Goal: Task Accomplishment & Management: Use online tool/utility

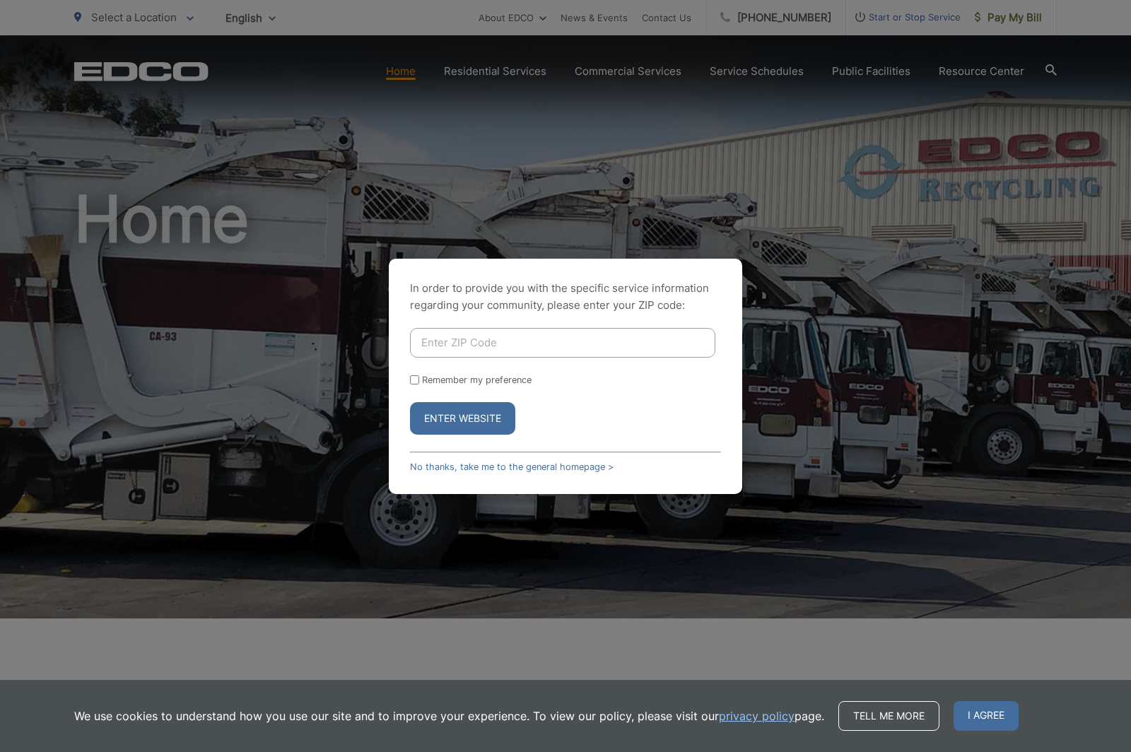
click at [431, 358] on input "Enter ZIP Code" at bounding box center [563, 343] width 306 height 30
type input "92024"
click at [415, 385] on input "Remember my preference" at bounding box center [414, 380] width 9 height 9
checkbox input "true"
click at [438, 435] on button "Enter Website" at bounding box center [462, 418] width 105 height 33
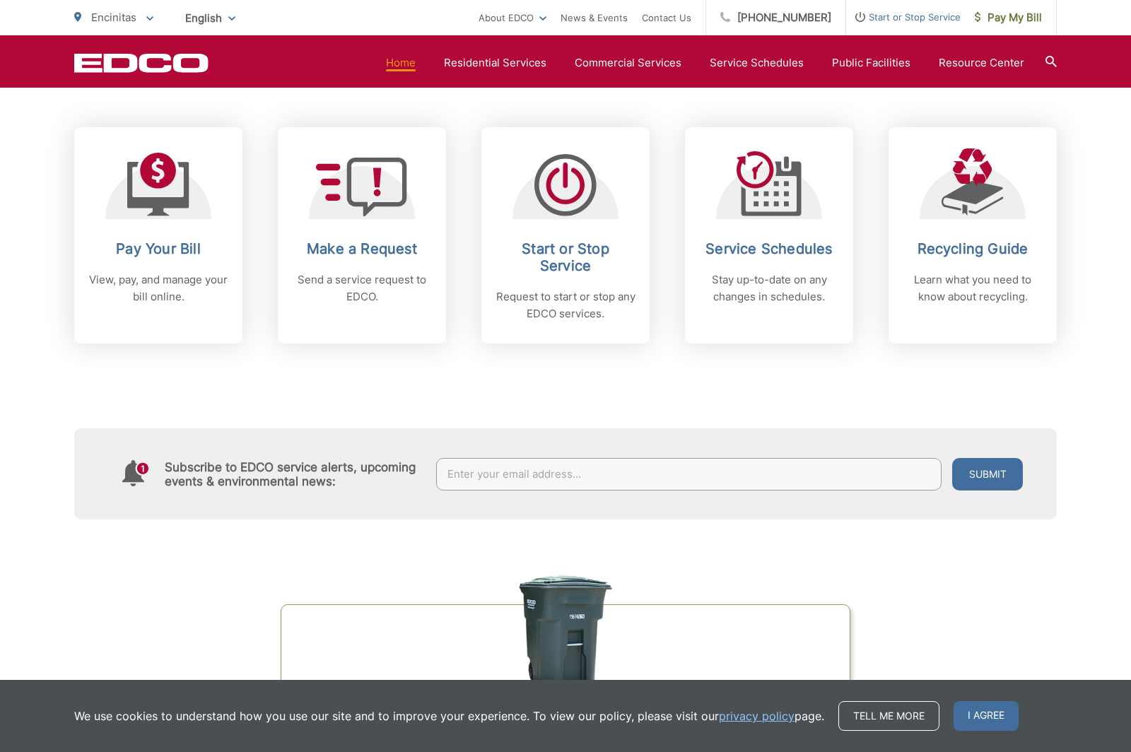
scroll to position [576, 0]
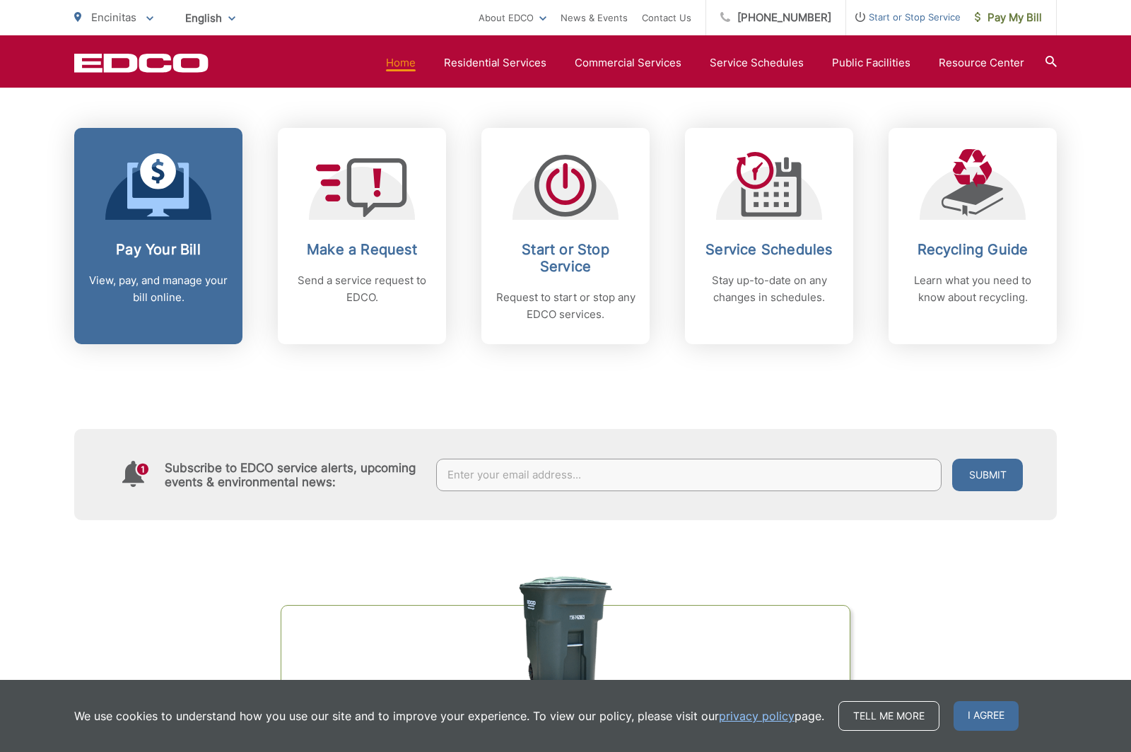
click at [194, 289] on p "View, pay, and manage your bill online." at bounding box center [158, 289] width 140 height 34
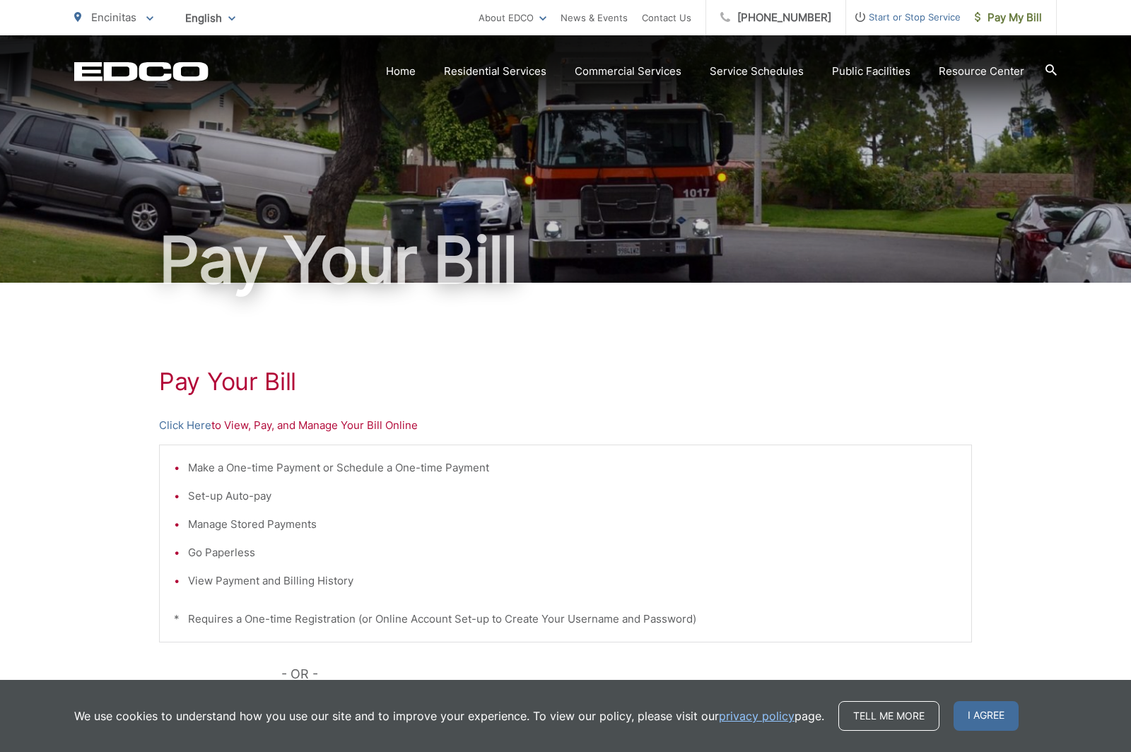
click at [429, 460] on li "Make a One-time Payment or Schedule a One-time Payment" at bounding box center [572, 468] width 769 height 17
click at [388, 464] on li "Make a One-time Payment or Schedule a One-time Payment" at bounding box center [572, 468] width 769 height 17
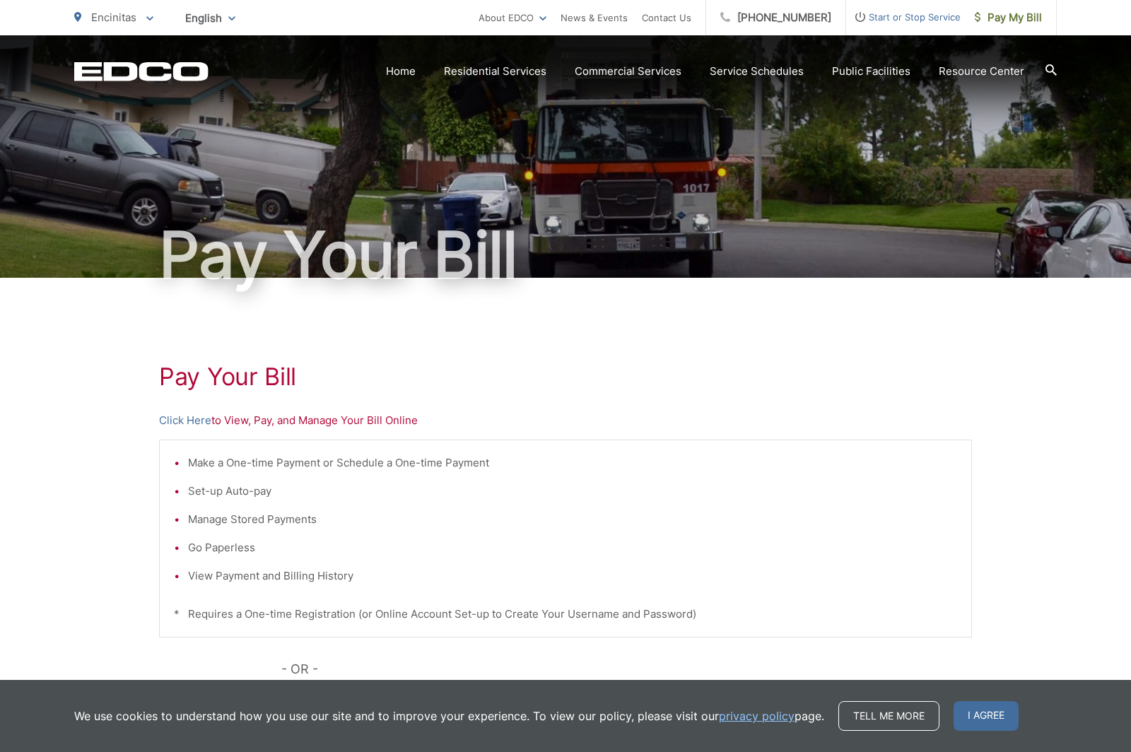
scroll to position [4, 0]
click at [338, 420] on p "Click Here to View, Pay, and Manage Your Bill Online" at bounding box center [565, 421] width 813 height 17
click at [210, 429] on link "Click Here" at bounding box center [185, 421] width 52 height 17
